Goal: Information Seeking & Learning: Learn about a topic

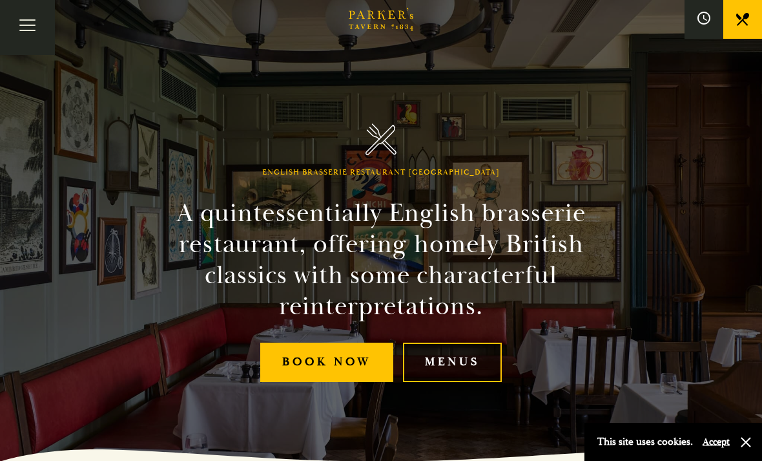
click at [463, 382] on link "Menus" at bounding box center [452, 361] width 99 height 39
click at [21, 23] on button "Toggle navigation" at bounding box center [27, 27] width 55 height 55
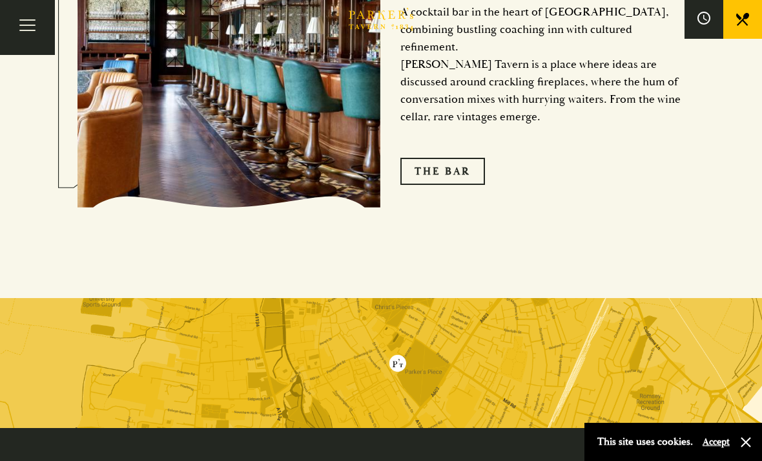
scroll to position [2012, 0]
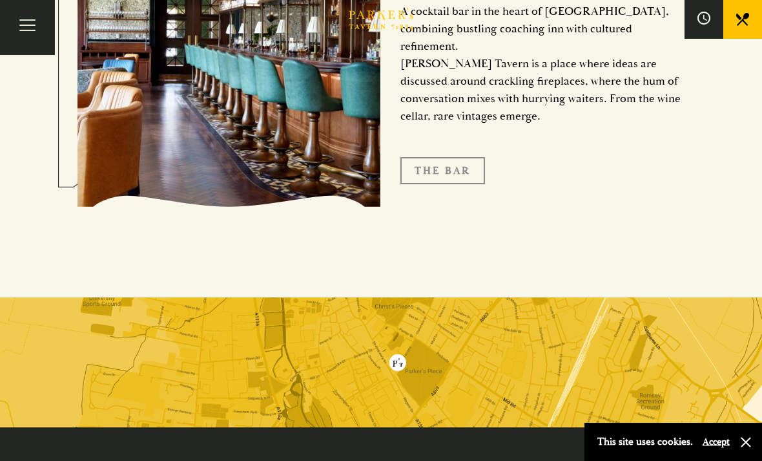
click at [456, 184] on link "The Bar" at bounding box center [443, 170] width 85 height 27
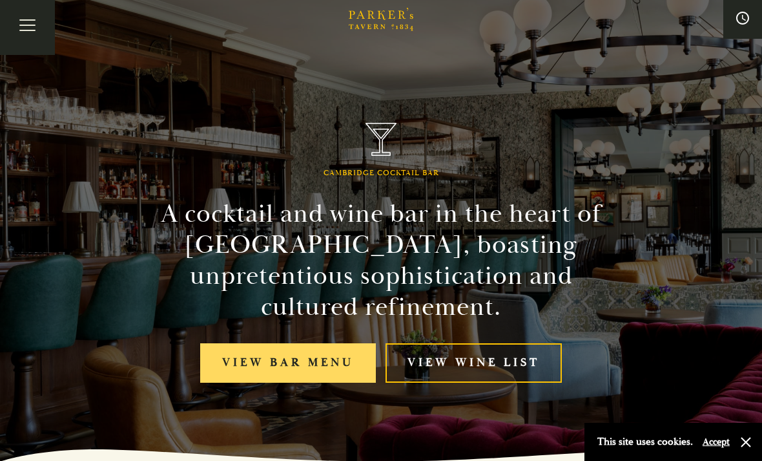
click at [251, 371] on link "View bar menu" at bounding box center [288, 362] width 176 height 39
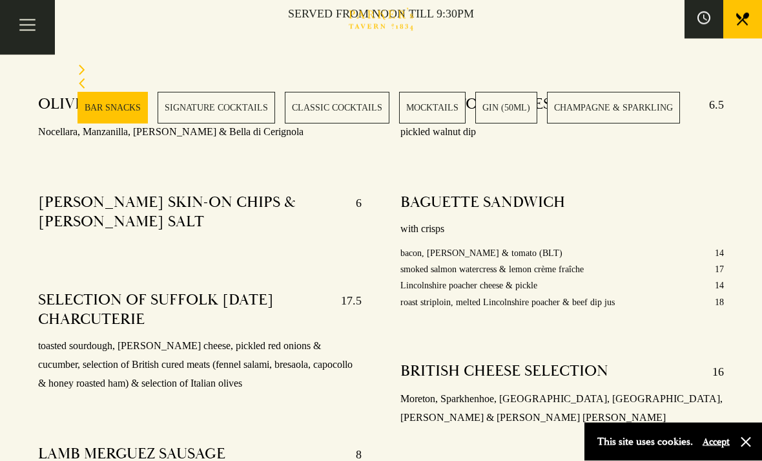
scroll to position [555, 0]
click at [334, 108] on link "CLASSIC COCKTAILS" at bounding box center [337, 108] width 105 height 32
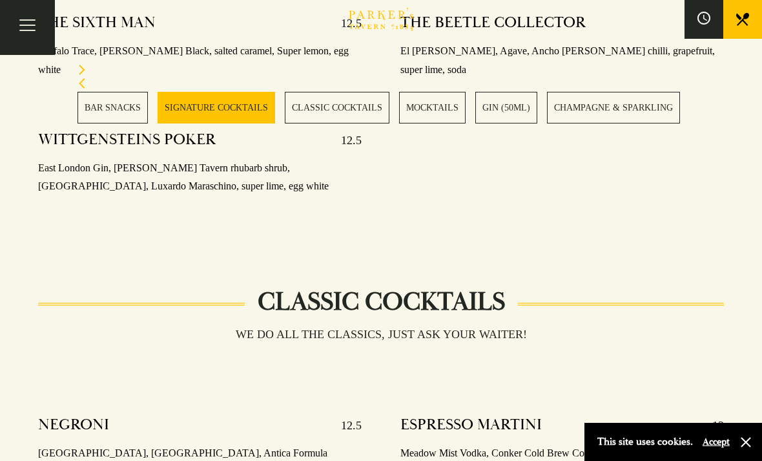
scroll to position [1675, 0]
click at [24, 27] on button "Toggle navigation" at bounding box center [27, 27] width 55 height 55
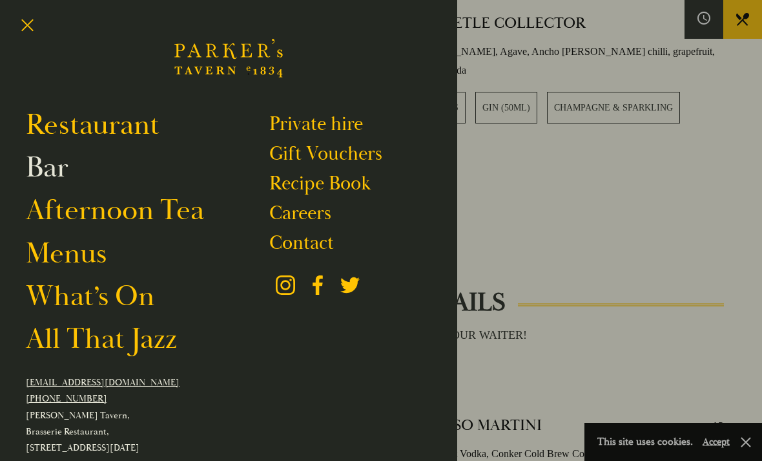
click at [61, 176] on link "Bar" at bounding box center [47, 168] width 43 height 36
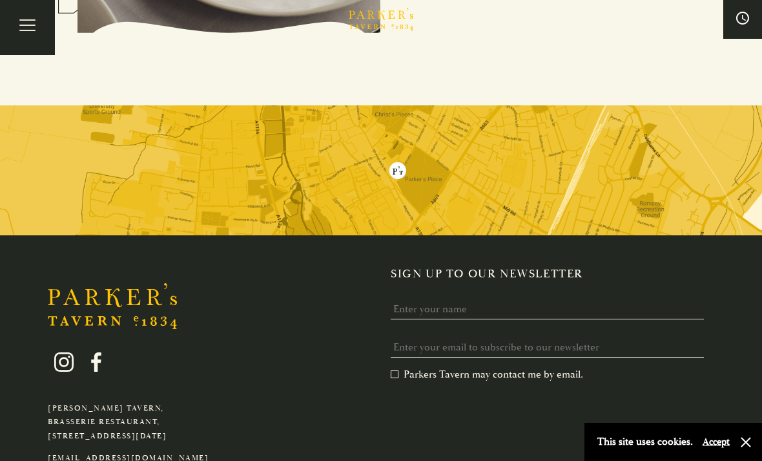
scroll to position [3166, 0]
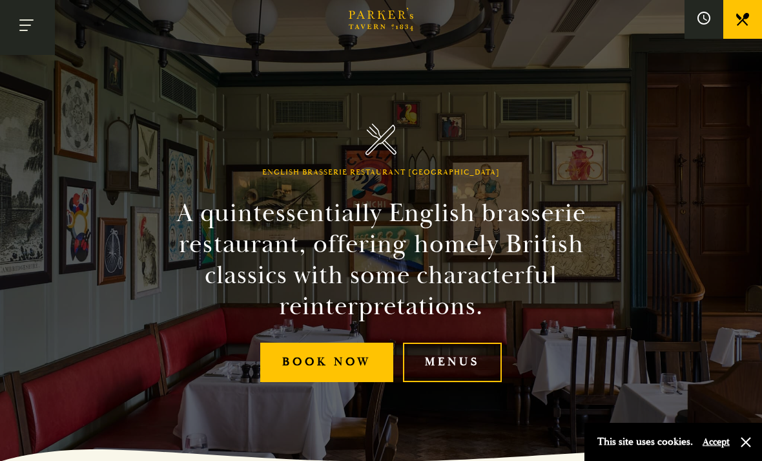
click at [27, 23] on button "Toggle navigation" at bounding box center [27, 27] width 55 height 55
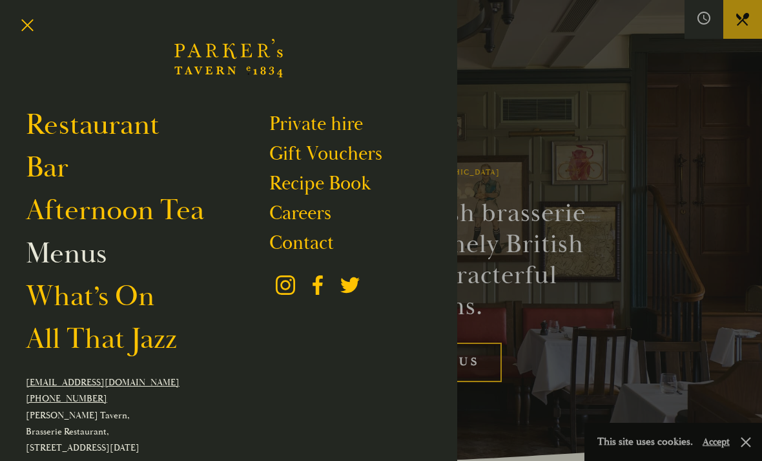
click at [90, 258] on link "Menus" at bounding box center [66, 254] width 81 height 36
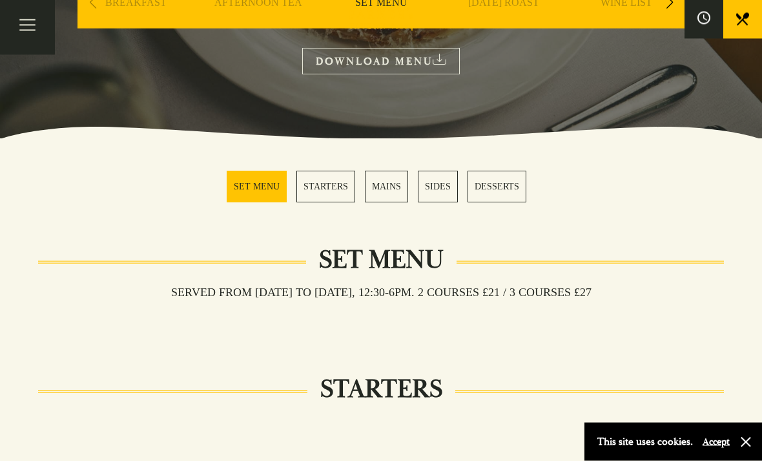
scroll to position [200, 0]
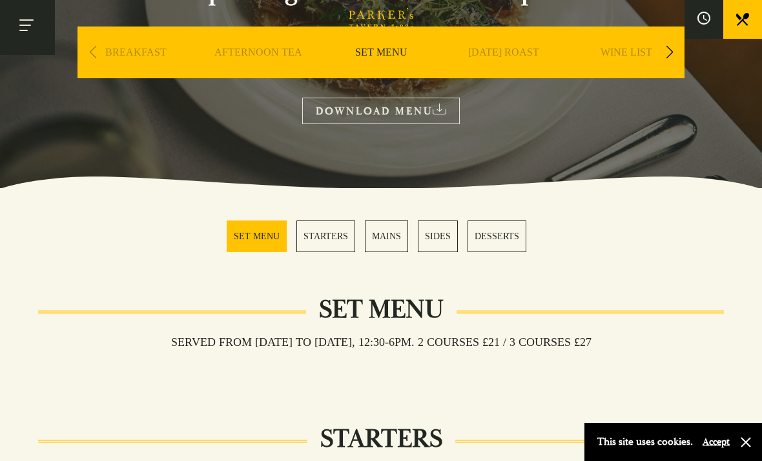
click at [32, 30] on button "Toggle navigation" at bounding box center [27, 27] width 55 height 55
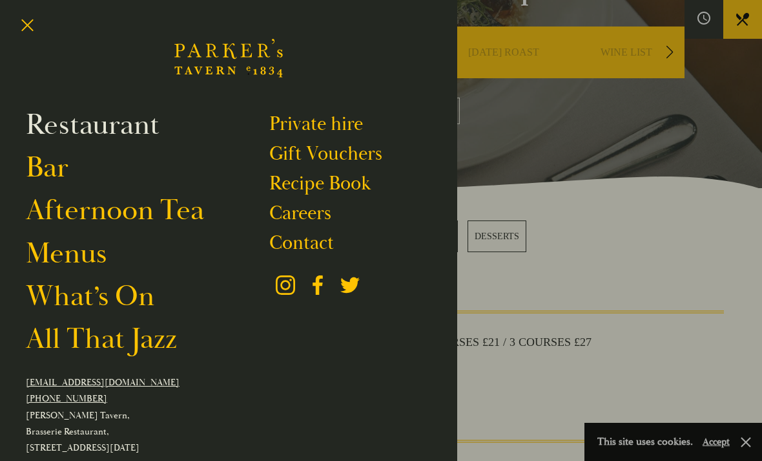
click at [69, 136] on link "Restaurant" at bounding box center [93, 125] width 134 height 36
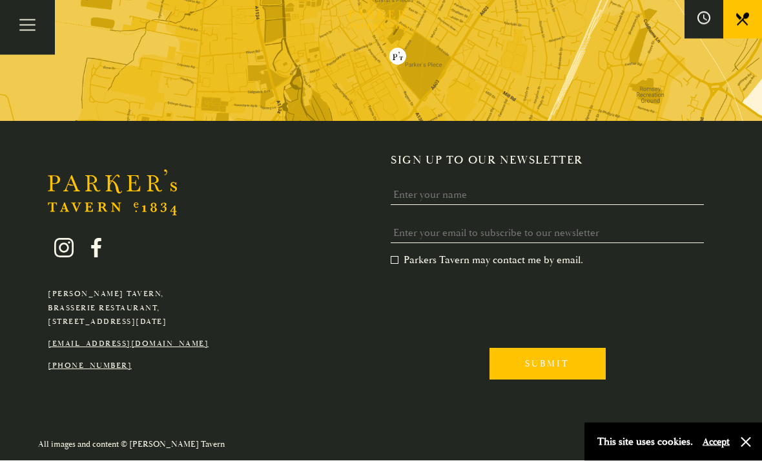
scroll to position [2325, 0]
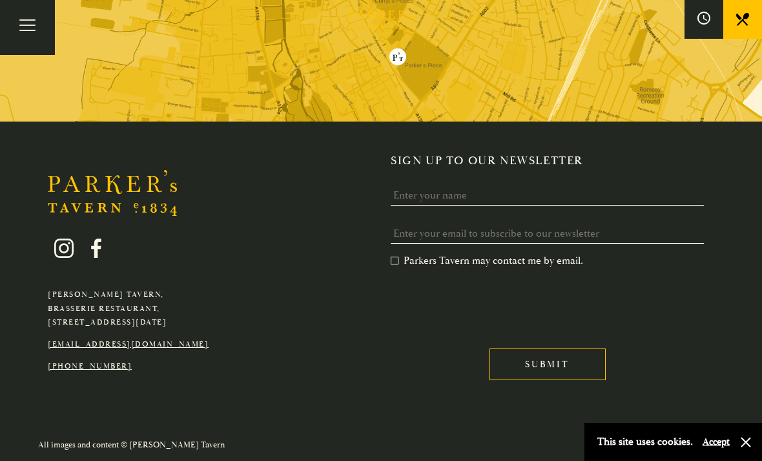
click at [749, 460] on div "This site uses cookies. Accept" at bounding box center [674, 442] width 178 height 38
click at [746, 448] on button "button" at bounding box center [746, 441] width 13 height 13
